Goal: Information Seeking & Learning: Find specific fact

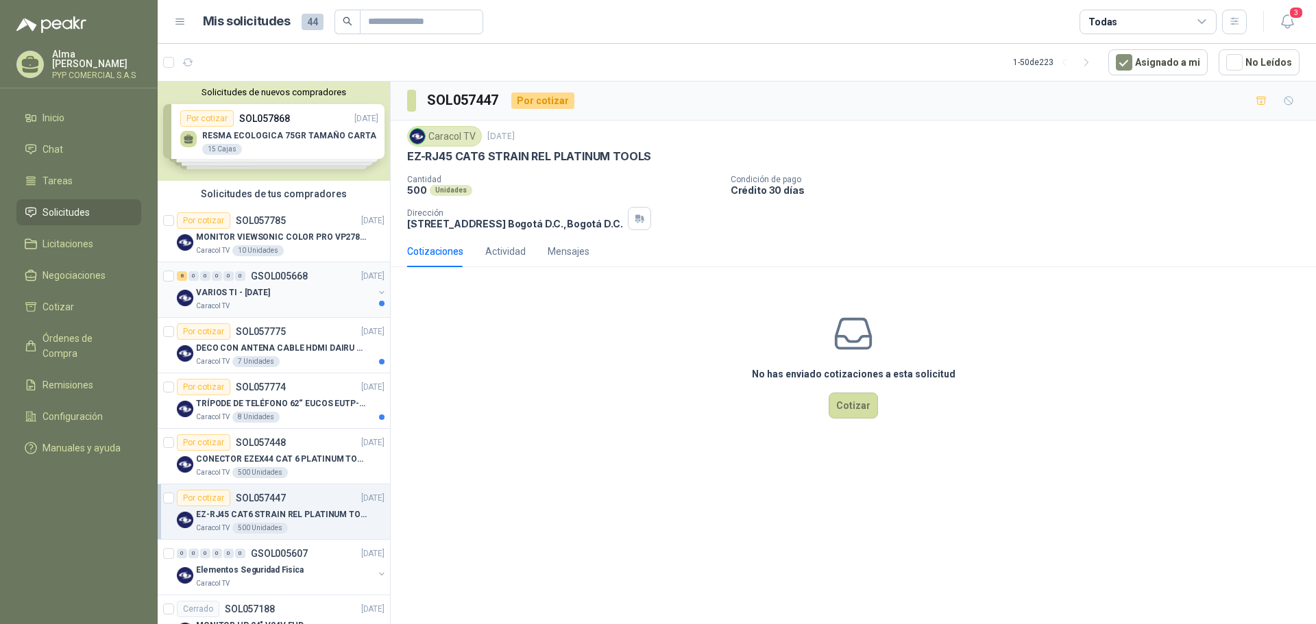
click at [307, 293] on div "VARIOS TI - [DATE]" at bounding box center [284, 292] width 177 height 16
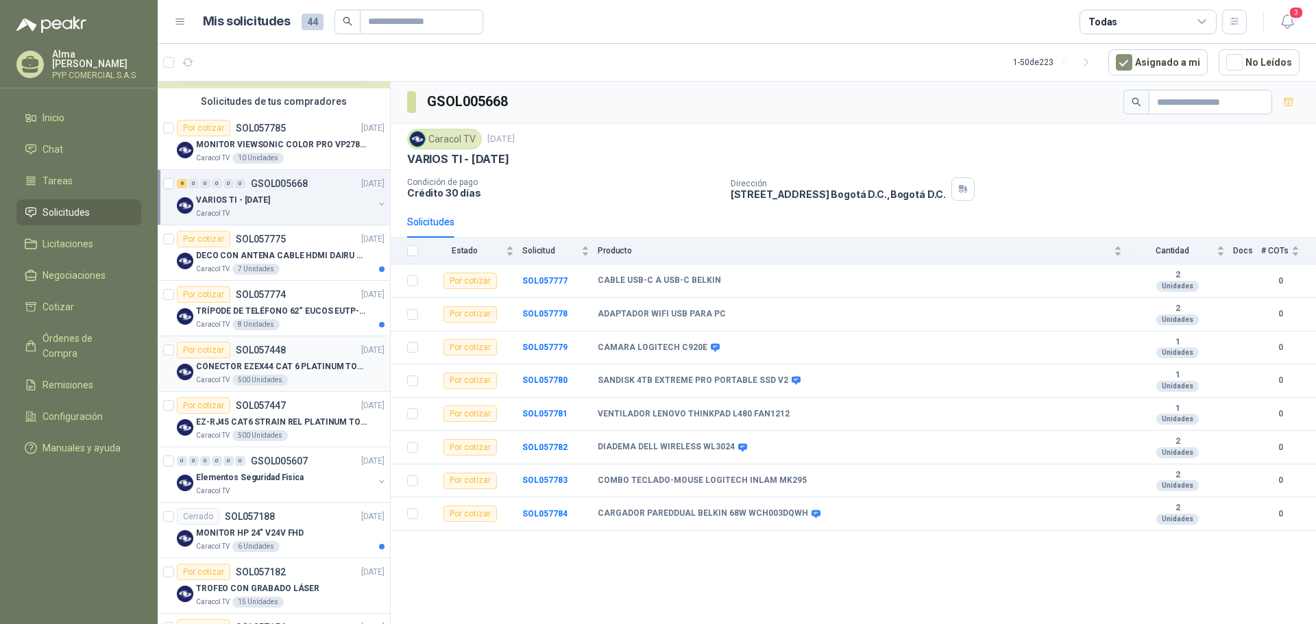
scroll to position [69, 0]
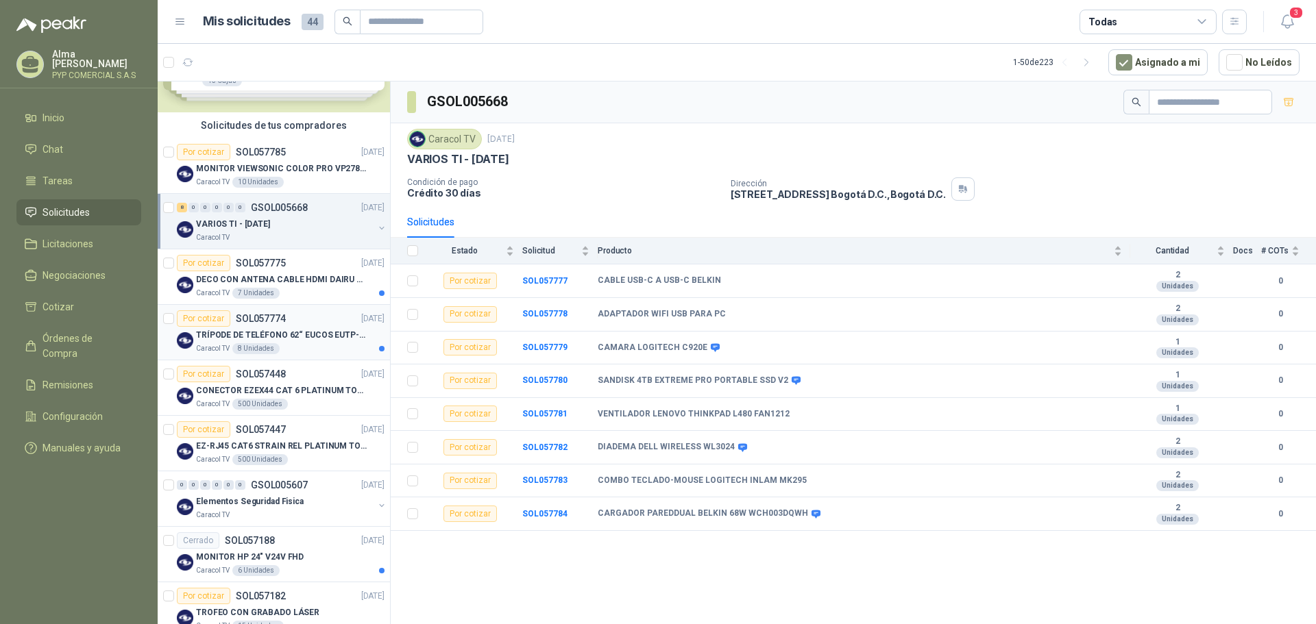
click at [319, 342] on div "TRÍPODE DE TELÉFONO 62“ EUCOS EUTP-010" at bounding box center [290, 335] width 188 height 16
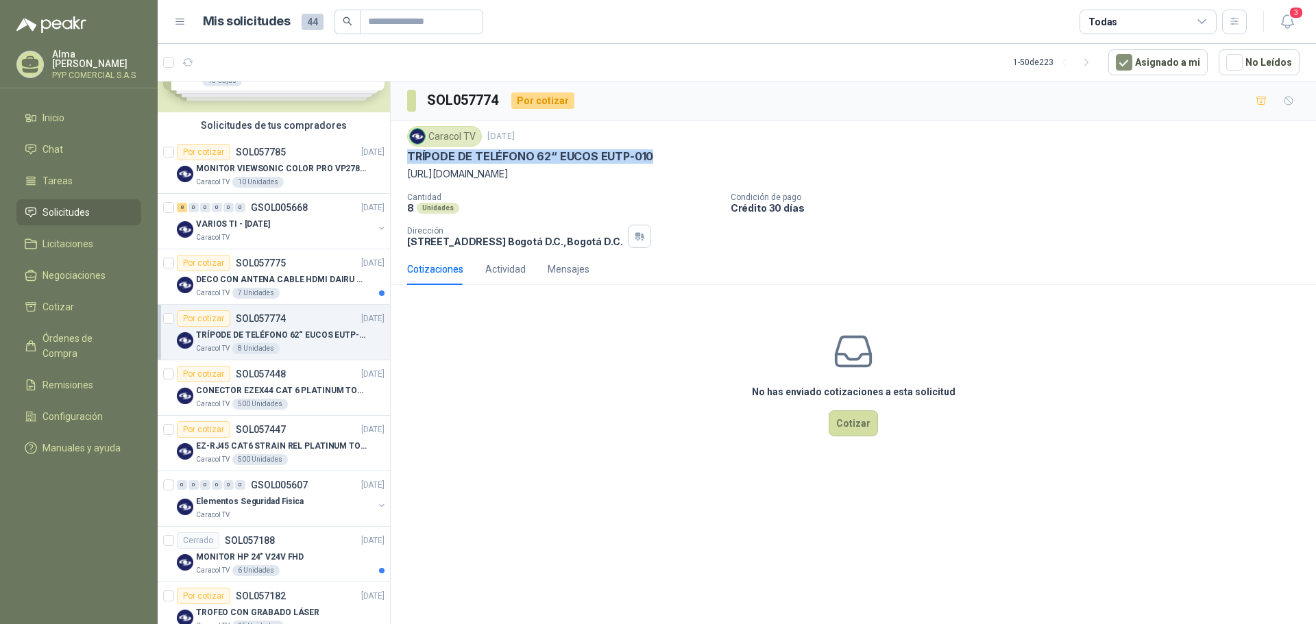
drag, startPoint x: 408, startPoint y: 157, endPoint x: 651, endPoint y: 158, distance: 242.6
click at [651, 158] on div "TRÍPODE DE TELÉFONO 62“ EUCOS EUTP-010" at bounding box center [853, 156] width 892 height 14
copy p "TRÍPODE DE TELÉFONO 62“ EUCOS EUTP-010"
click at [411, 175] on p "https://www.amazon.com/Tr%C3%ADpode-tel%C3%A9fono-pulgadas-extensible-compatibl…" at bounding box center [853, 174] width 892 height 15
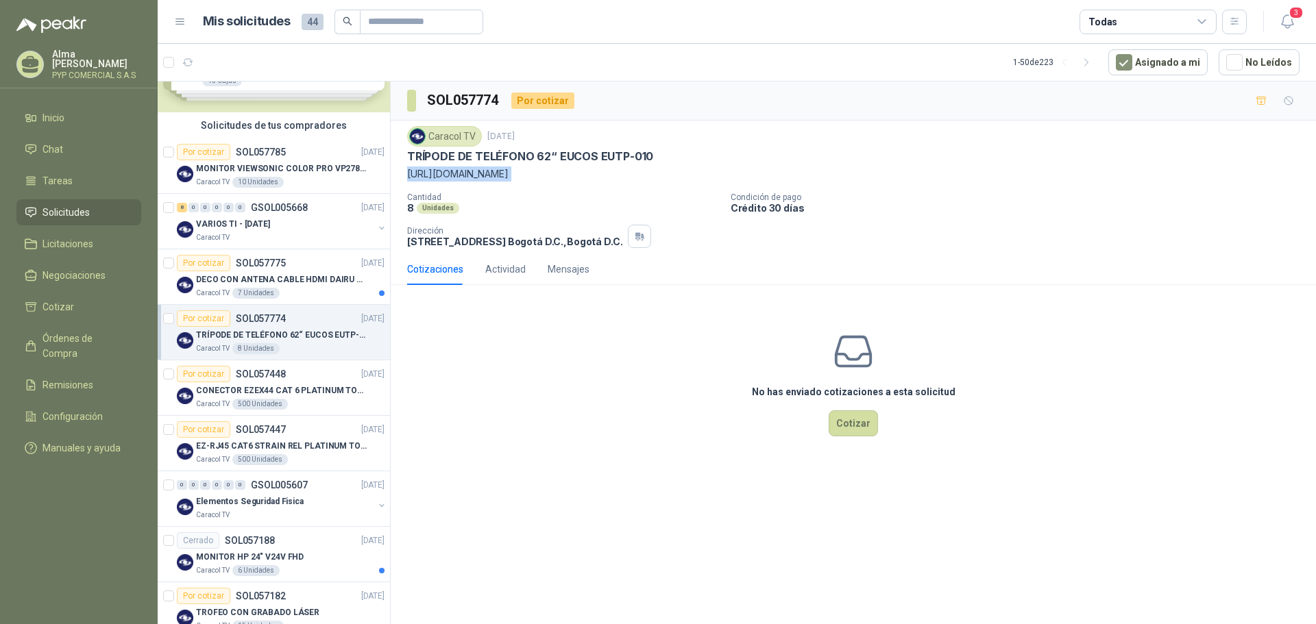
click at [411, 175] on p "https://www.amazon.com/Tr%C3%ADpode-tel%C3%A9fono-pulgadas-extensible-compatibl…" at bounding box center [853, 174] width 892 height 15
copy p "https://www.amazon.com/Tr%C3%ADpode-tel%C3%A9fono-pulgadas-extensible-compatibl…"
click at [313, 281] on p "DECO CON ANTENA CABLE HDMI DAIRU DR90014" at bounding box center [281, 279] width 171 height 13
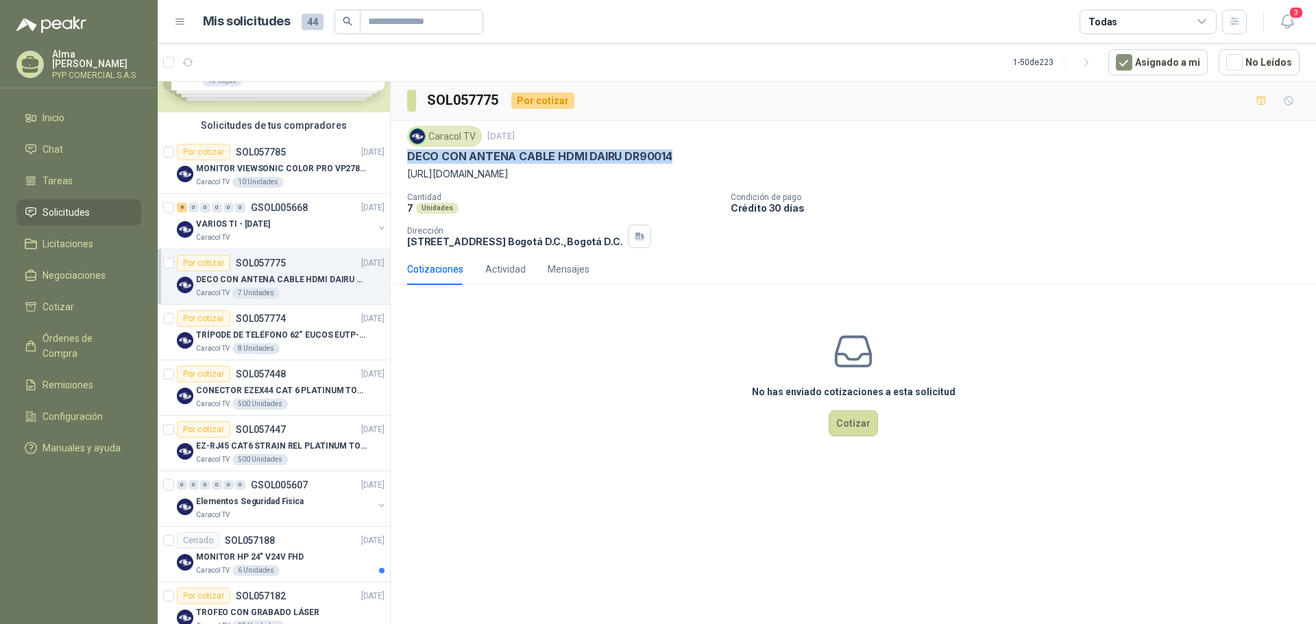
drag, startPoint x: 410, startPoint y: 151, endPoint x: 672, endPoint y: 153, distance: 261.8
click at [672, 153] on div "DECO CON ANTENA CABLE HDMI DAIRU DR90014" at bounding box center [853, 156] width 892 height 14
copy p "DECO CON ANTENA CABLE HDMI DAIRU DR90014"
click at [413, 176] on p "https://www.homecenter.com.co/homecenter-co/product/441513/decodificador-con-an…" at bounding box center [853, 174] width 892 height 15
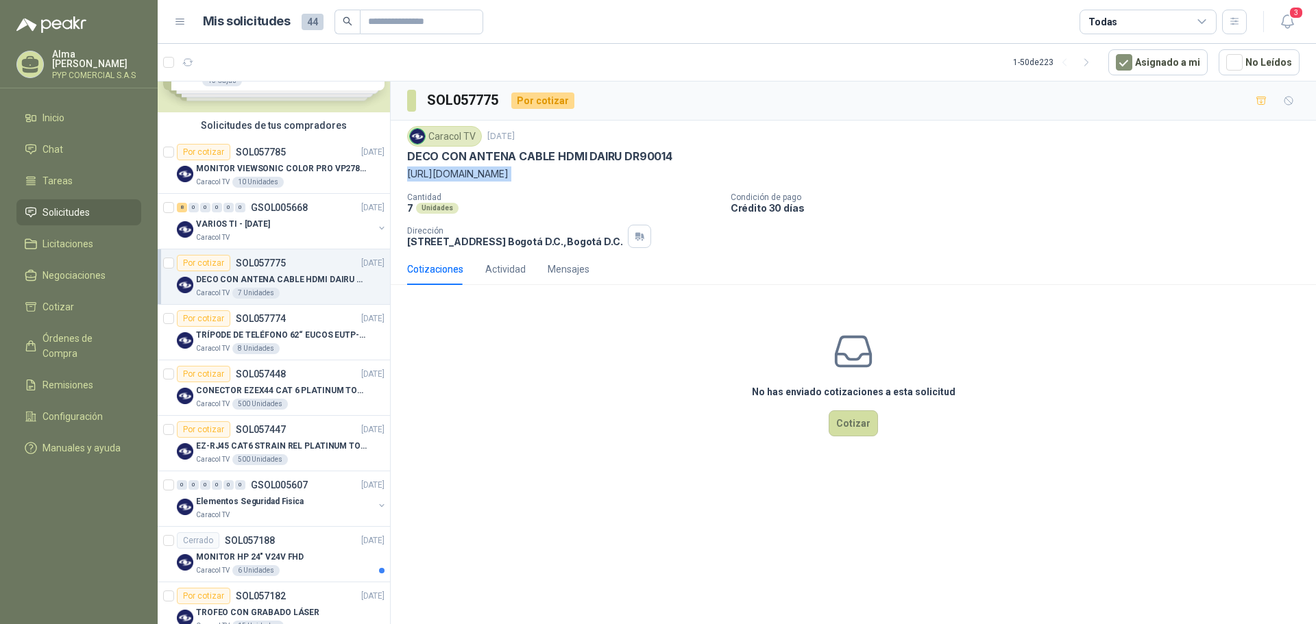
click at [413, 176] on p "https://www.homecenter.com.co/homecenter-co/product/441513/decodificador-con-an…" at bounding box center [853, 174] width 892 height 15
copy p "https://www.homecenter.com.co/homecenter-co/product/441513/decodificador-con-an…"
click at [576, 316] on div "No has enviado cotizaciones a esta solicitud Cotizar" at bounding box center [853, 383] width 925 height 175
click at [1057, 382] on div "No has enviado cotizaciones a esta solicitud Cotizar" at bounding box center [853, 383] width 925 height 175
